Goal: Task Accomplishment & Management: Manage account settings

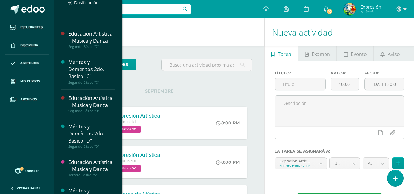
scroll to position [759, 0]
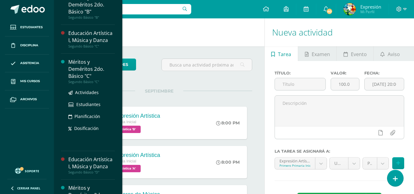
click at [84, 79] on div "Méritos y Deméritos 2do. Básico "C"" at bounding box center [91, 68] width 47 height 21
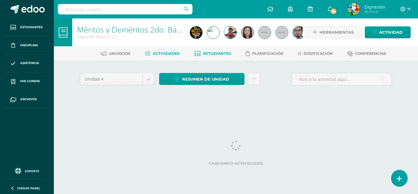
click at [217, 53] on span "Estudiantes" at bounding box center [217, 53] width 28 height 5
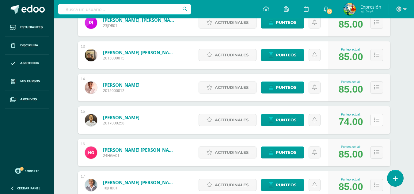
scroll to position [573, 0]
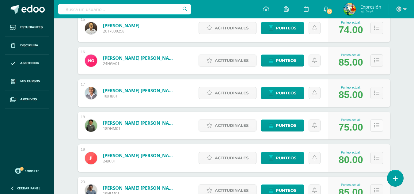
click at [377, 123] on icon at bounding box center [376, 125] width 5 height 5
click at [376, 126] on icon at bounding box center [376, 125] width 5 height 5
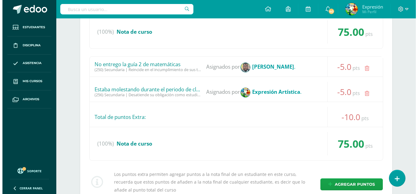
scroll to position [787, 0]
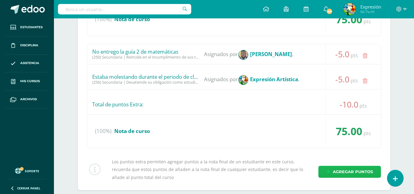
click at [341, 172] on span "Agregar puntos" at bounding box center [352, 171] width 40 height 11
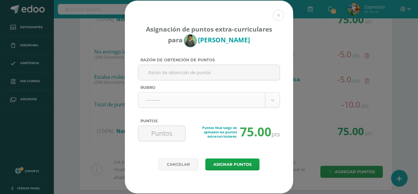
click at [276, 101] on body "Asignación de puntos extra-curriculares para Daniel Herrarte Razón de obtención…" at bounding box center [209, 14] width 418 height 1602
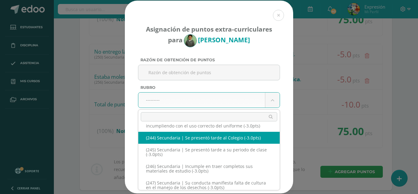
scroll to position [4679, 0]
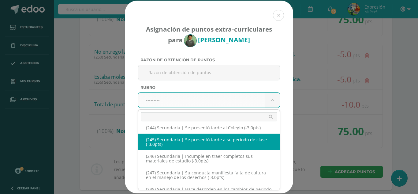
select select "277"
type input "-3"
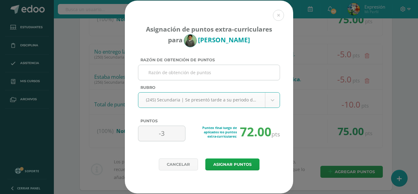
click at [211, 73] on input "Razón de obtención de puntos" at bounding box center [209, 72] width 137 height 15
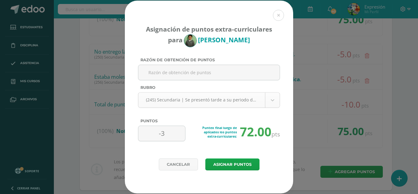
click at [264, 103] on body "Asignación de puntos extra-curriculares para Daniel Herrarte Razón de obtención…" at bounding box center [209, 14] width 418 height 1602
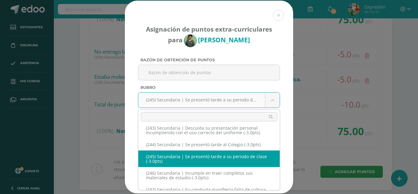
scroll to position [4684, 0]
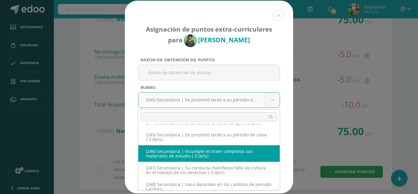
select select "278"
type input "-3"
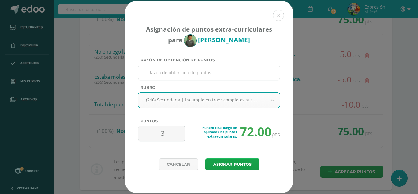
click at [218, 74] on input "Razón de obtención de puntos" at bounding box center [209, 72] width 137 height 15
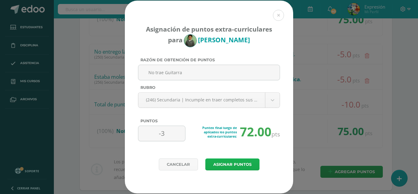
type input "No trae Guitarra"
click at [243, 164] on button "Asignar puntos" at bounding box center [232, 164] width 54 height 12
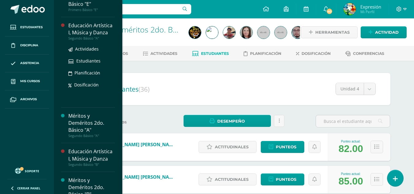
scroll to position [692, 0]
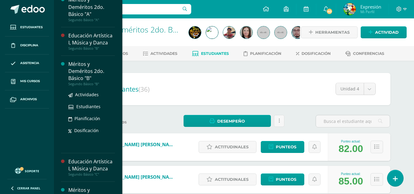
click at [82, 81] on div "Méritos y Deméritos 2do. Básico "B"" at bounding box center [91, 71] width 47 height 21
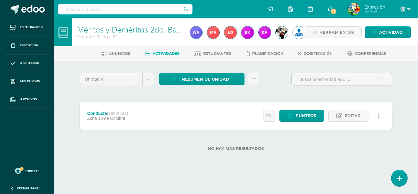
click at [231, 58] on ul "Anuncios Actividades Estudiantes Planificación Dosificación Conferencias" at bounding box center [243, 53] width 364 height 10
click at [223, 55] on span "Estudiantes" at bounding box center [217, 53] width 28 height 5
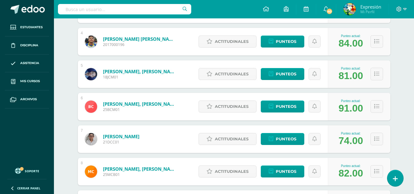
scroll to position [236, 0]
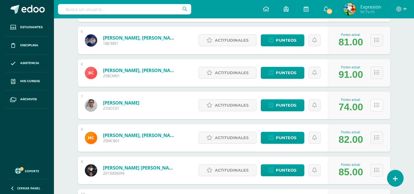
click at [377, 103] on icon at bounding box center [376, 105] width 5 height 5
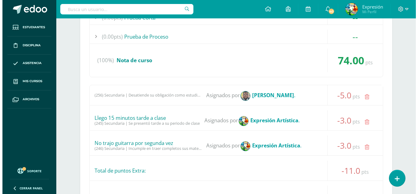
scroll to position [451, 0]
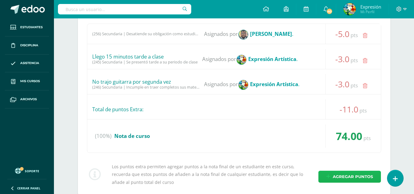
click at [350, 175] on span "Agregar puntos" at bounding box center [352, 176] width 40 height 11
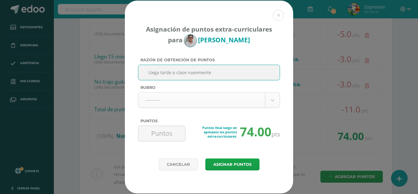
type input "Llega tarde a clase nuevmente"
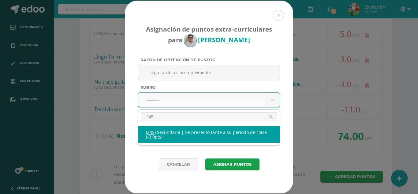
type input "245"
select select "277"
type input "-3"
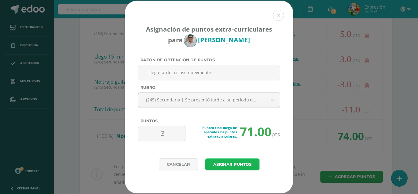
click at [246, 163] on button "Asignar puntos" at bounding box center [232, 164] width 54 height 12
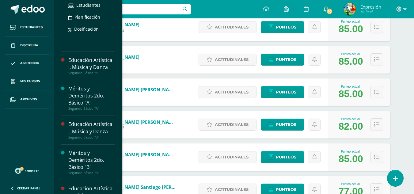
scroll to position [667, 0]
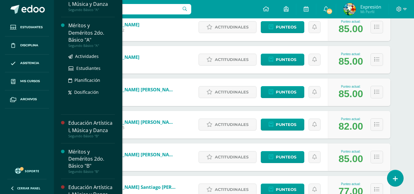
click at [81, 40] on div "Méritos y Deméritos 2do. Básico "A"" at bounding box center [91, 32] width 47 height 21
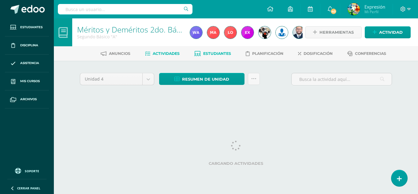
click at [218, 54] on span "Estudiantes" at bounding box center [217, 53] width 28 height 5
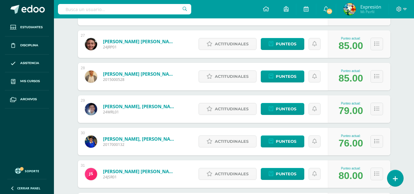
scroll to position [885, 0]
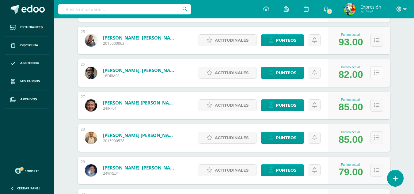
click at [378, 72] on icon at bounding box center [376, 72] width 5 height 5
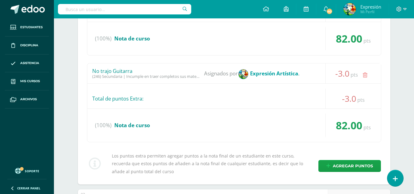
scroll to position [1038, 0]
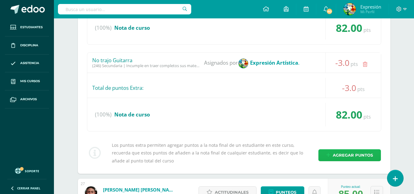
click at [331, 152] on link "Agregar puntos" at bounding box center [349, 155] width 62 height 12
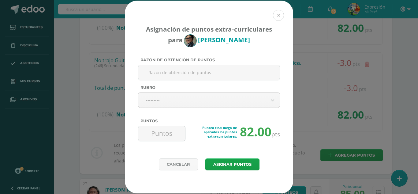
click at [278, 16] on button at bounding box center [278, 15] width 11 height 11
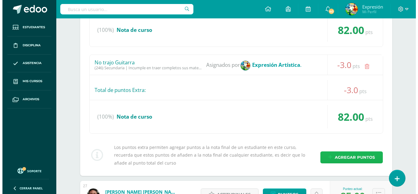
scroll to position [1071, 0]
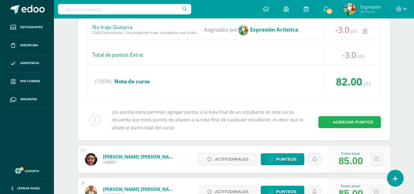
click at [362, 124] on span "Agregar puntos" at bounding box center [352, 121] width 40 height 11
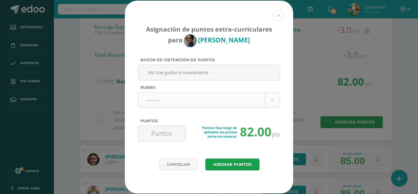
type input "No trae guitarra nuevamente"
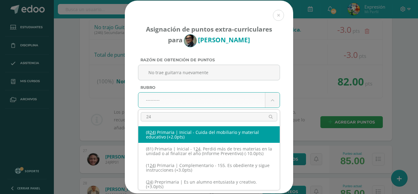
type input "2"
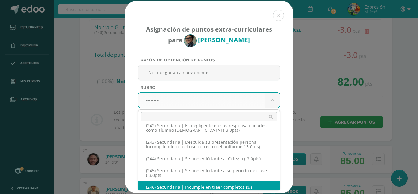
scroll to position [4651, 0]
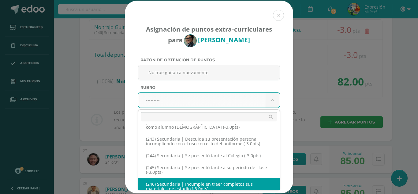
select select "278"
type input "-3"
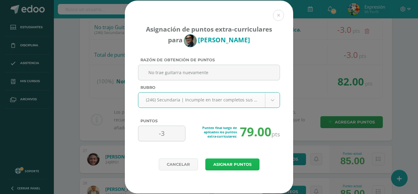
click at [236, 162] on button "Asignar puntos" at bounding box center [232, 164] width 54 height 12
